Goal: Task Accomplishment & Management: Manage account settings

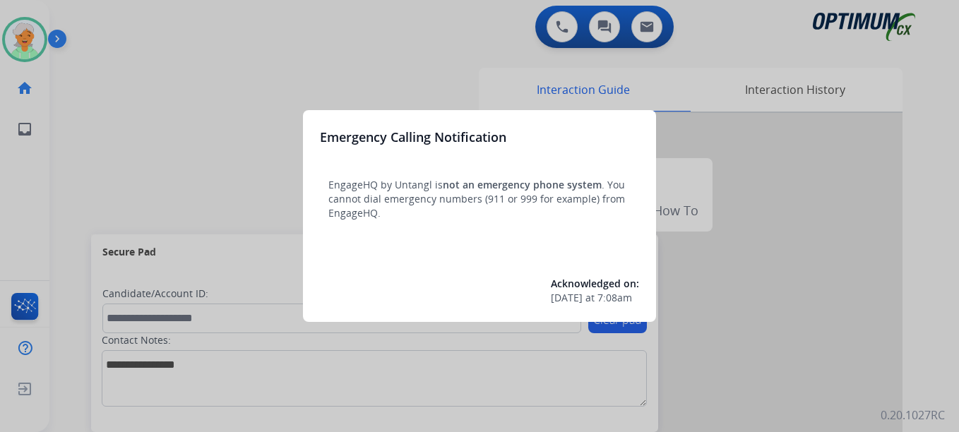
click at [4, 30] on div at bounding box center [479, 216] width 959 height 432
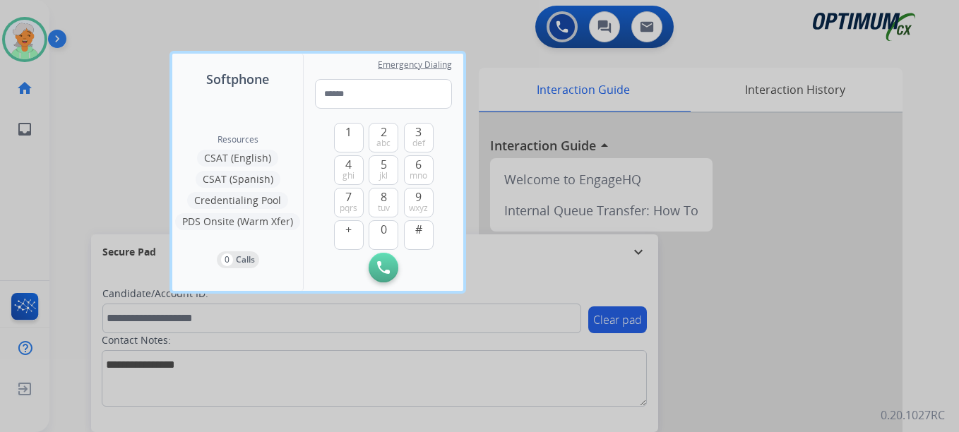
click at [19, 38] on div at bounding box center [479, 216] width 959 height 432
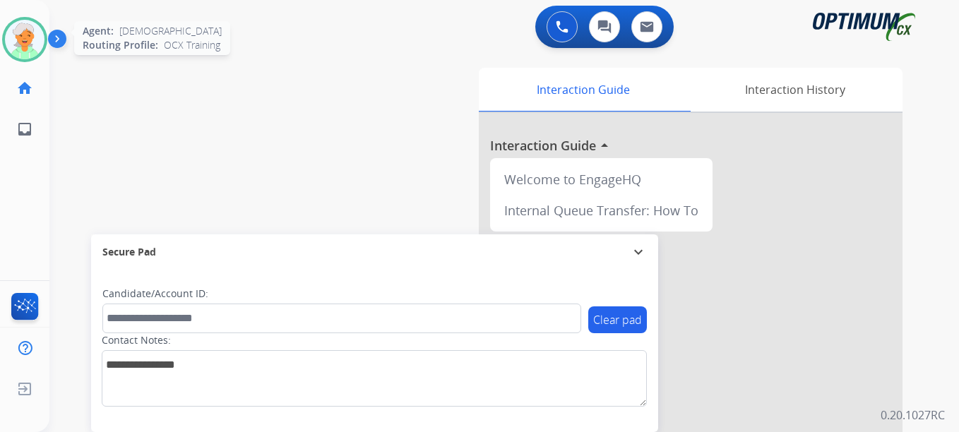
click at [20, 39] on img at bounding box center [25, 40] width 40 height 40
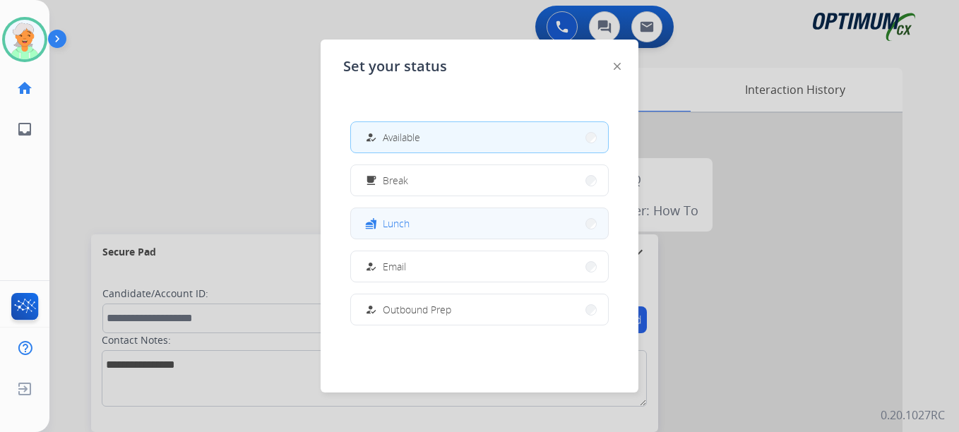
click at [389, 230] on span "Lunch" at bounding box center [396, 223] width 27 height 15
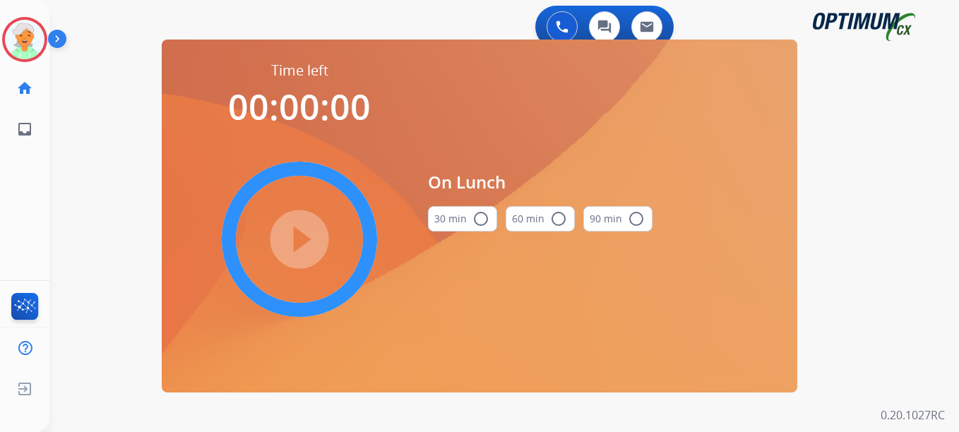
click at [478, 218] on mat-icon "radio_button_unchecked" at bounding box center [480, 218] width 17 height 17
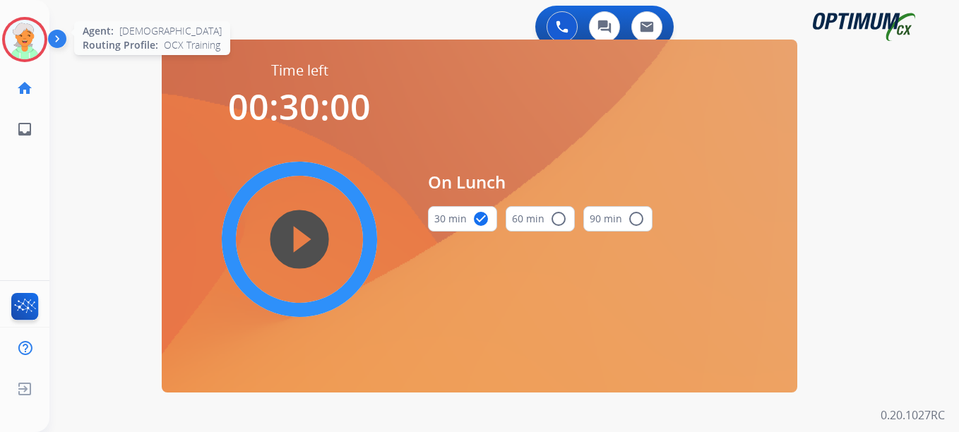
click at [19, 39] on img at bounding box center [25, 40] width 40 height 40
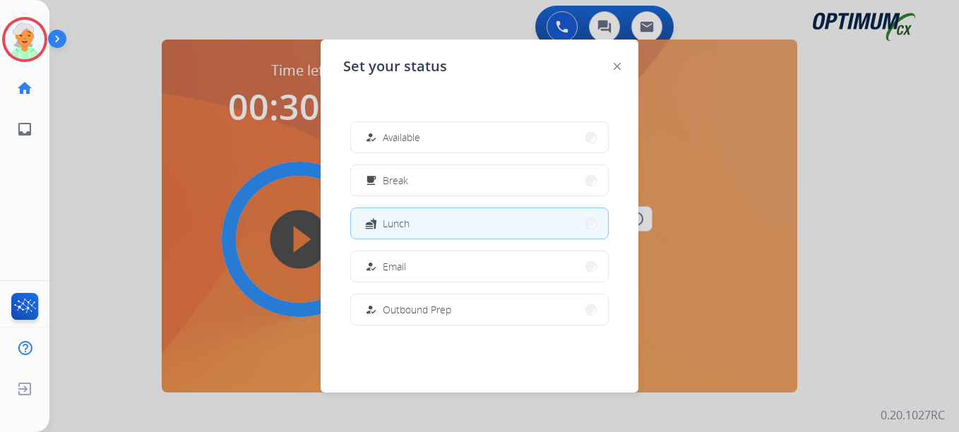
scroll to position [141, 0]
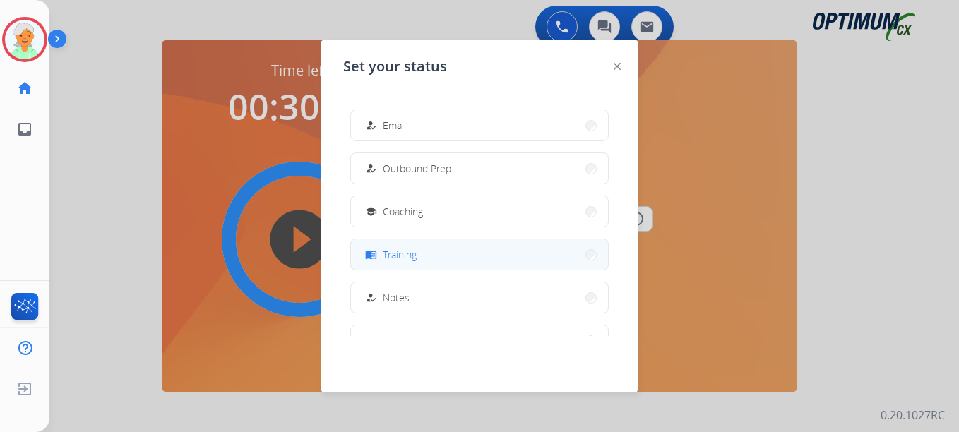
click at [412, 251] on span "Training" at bounding box center [400, 254] width 34 height 15
